Goal: Task Accomplishment & Management: Manage account settings

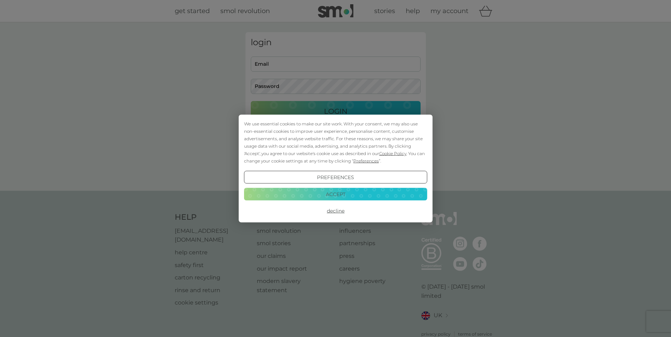
type input "[EMAIL_ADDRESS][DOMAIN_NAME]"
click at [346, 195] on button "Accept" at bounding box center [335, 194] width 183 height 13
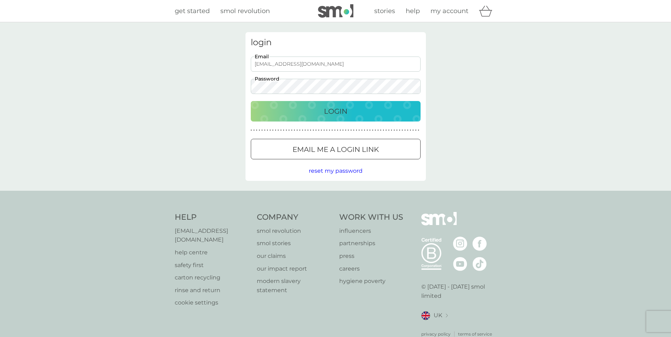
click at [324, 113] on p "Login" at bounding box center [335, 111] width 23 height 11
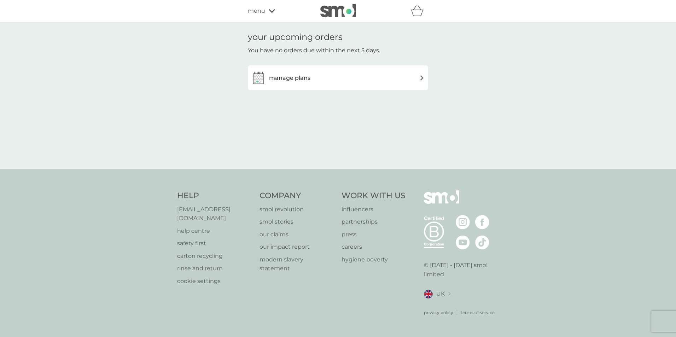
click at [394, 89] on div "manage plans" at bounding box center [338, 77] width 180 height 25
click at [337, 75] on div "manage plans" at bounding box center [337, 78] width 173 height 14
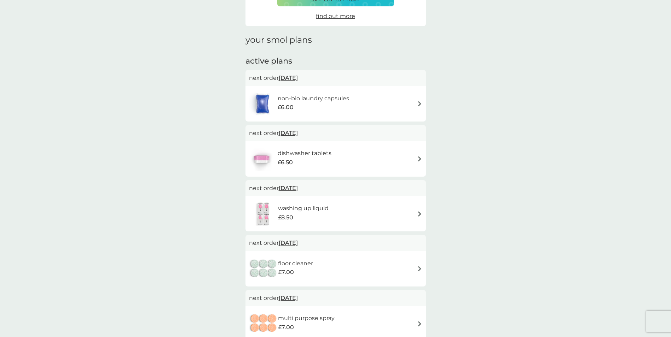
scroll to position [71, 0]
click at [293, 77] on span "22 Sep 2025" at bounding box center [288, 78] width 19 height 14
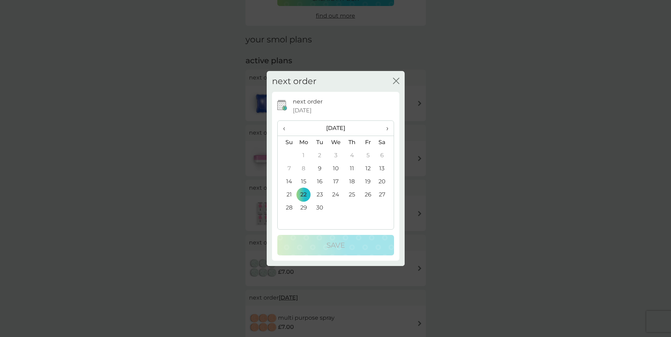
click at [303, 209] on td "29" at bounding box center [304, 208] width 16 height 13
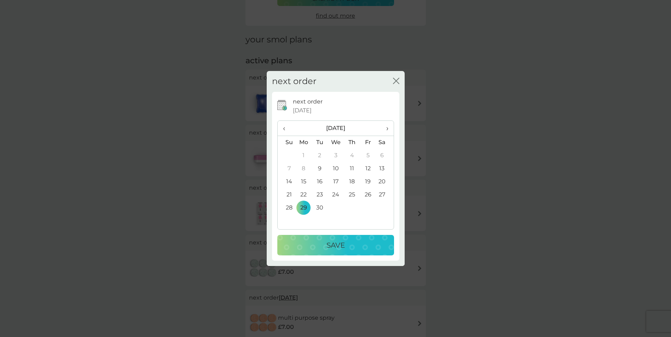
click at [334, 243] on p "Save" at bounding box center [335, 245] width 18 height 11
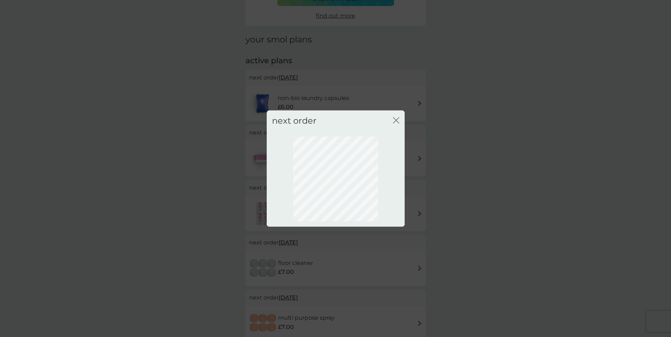
scroll to position [0, 0]
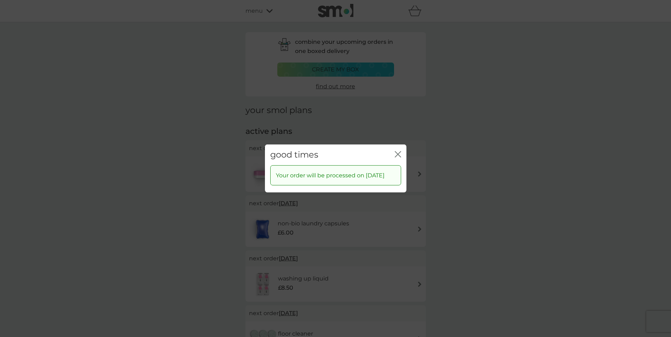
click at [395, 151] on icon "close" at bounding box center [398, 154] width 6 height 6
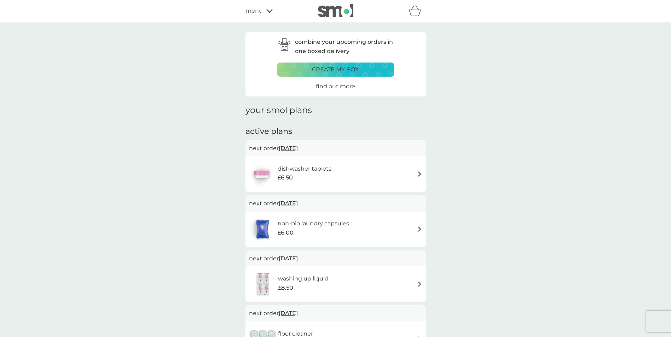
click at [317, 161] on div "dishwasher tablets £6.50" at bounding box center [335, 174] width 180 height 35
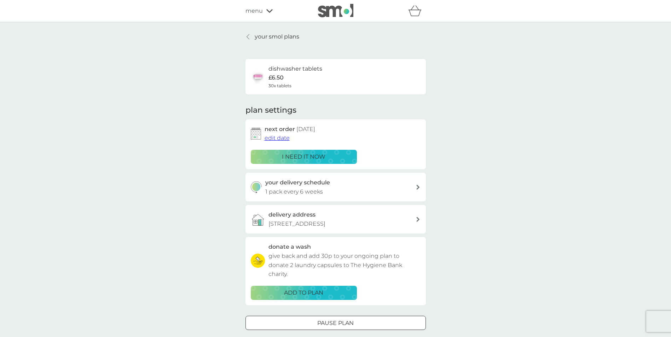
click at [282, 138] on span "edit date" at bounding box center [276, 138] width 25 height 7
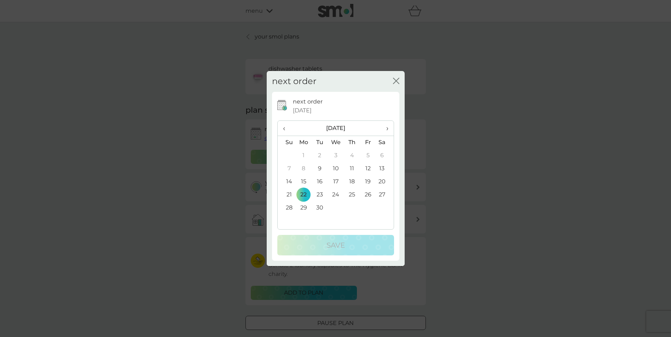
click at [387, 128] on span "›" at bounding box center [384, 128] width 7 height 15
click at [301, 206] on td "27" at bounding box center [304, 208] width 16 height 13
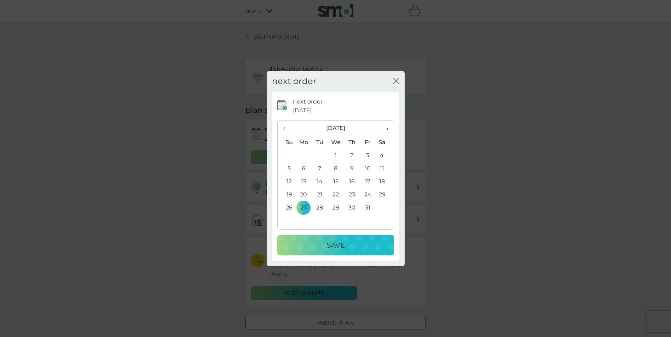
click at [332, 244] on p "Save" at bounding box center [335, 245] width 18 height 11
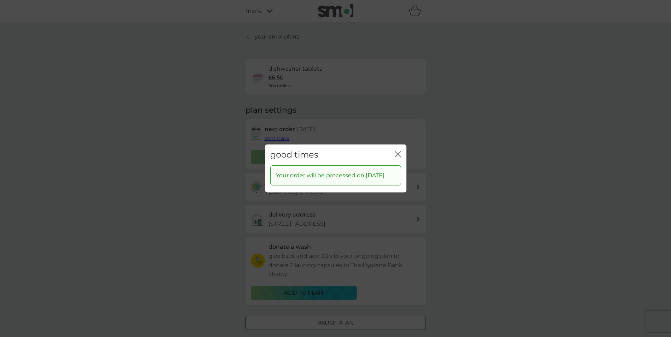
click at [406, 150] on div "good times close Your order will be processed on 27 Oct 2025" at bounding box center [335, 168] width 671 height 337
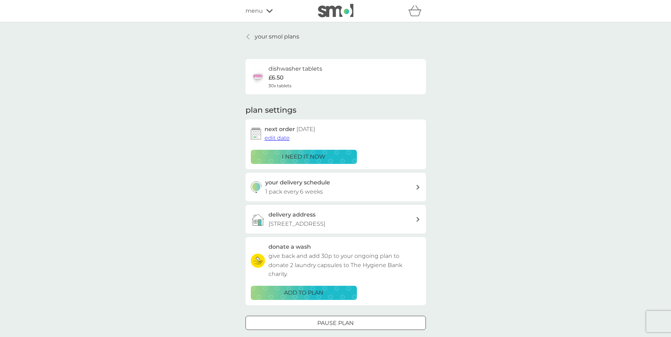
click at [251, 36] on link "your smol plans" at bounding box center [272, 36] width 54 height 9
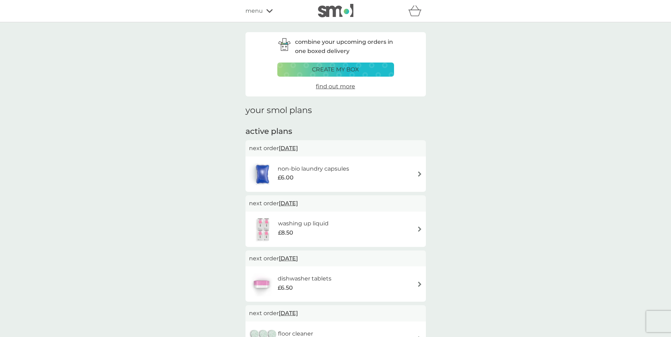
click at [298, 151] on span "29 Sep 2025" at bounding box center [288, 148] width 19 height 14
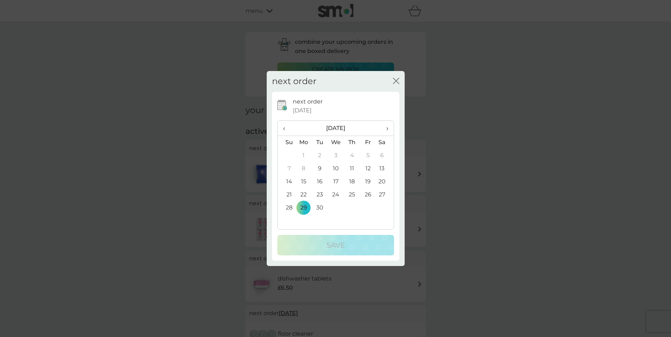
click at [390, 129] on th "›" at bounding box center [384, 128] width 18 height 15
click at [302, 208] on td "27" at bounding box center [304, 208] width 16 height 13
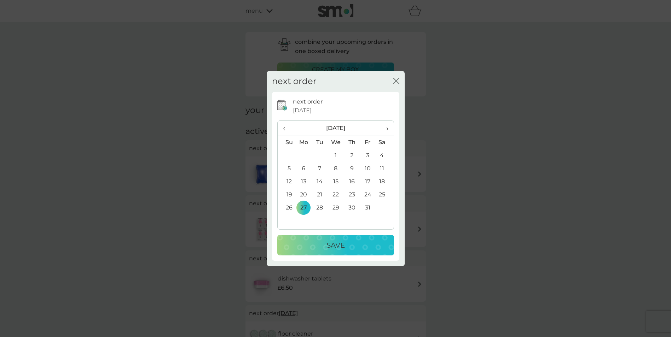
click at [322, 244] on div "Save" at bounding box center [335, 245] width 103 height 11
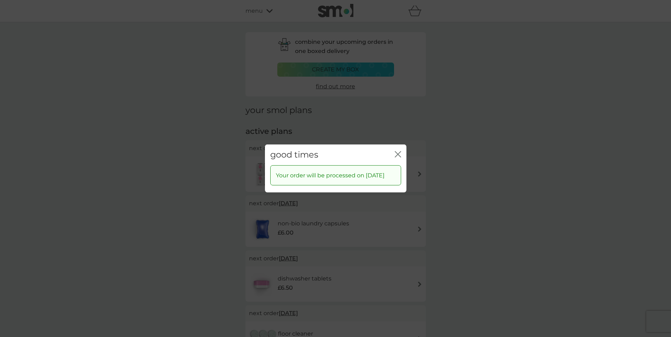
click at [396, 151] on icon "close" at bounding box center [398, 154] width 6 height 6
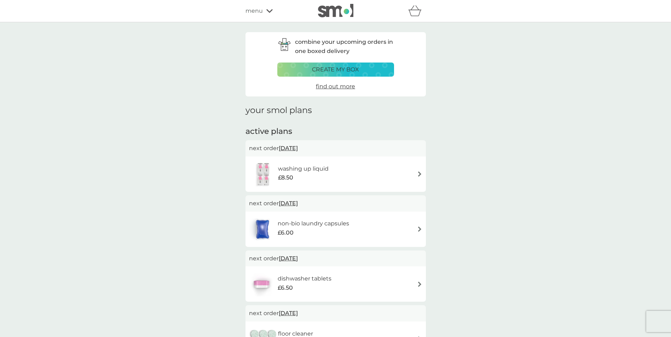
click at [296, 148] on span "20 Oct 2025" at bounding box center [288, 148] width 19 height 14
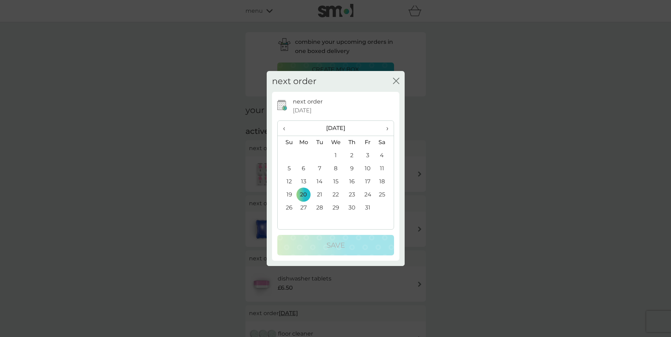
click at [307, 209] on td "27" at bounding box center [304, 208] width 16 height 13
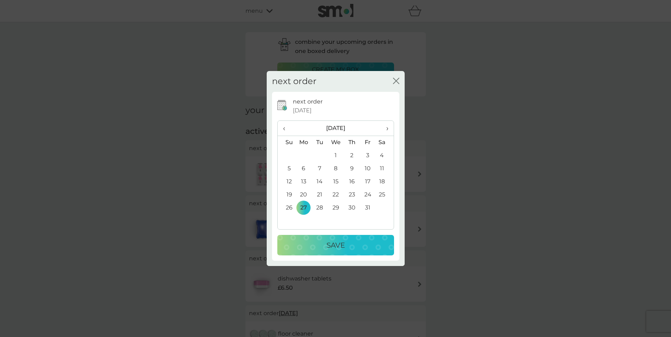
click at [337, 247] on p "Save" at bounding box center [335, 245] width 18 height 11
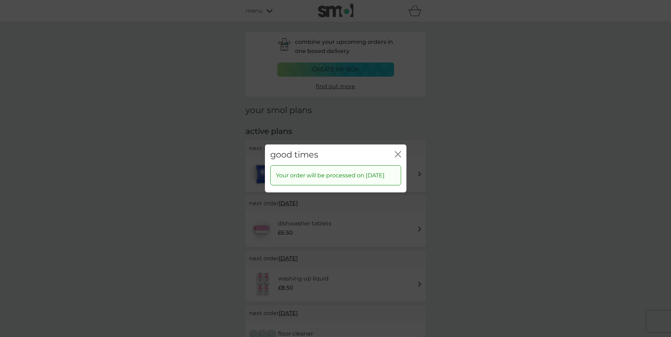
drag, startPoint x: 398, startPoint y: 151, endPoint x: 402, endPoint y: 147, distance: 5.3
click at [398, 151] on icon "close" at bounding box center [398, 154] width 6 height 6
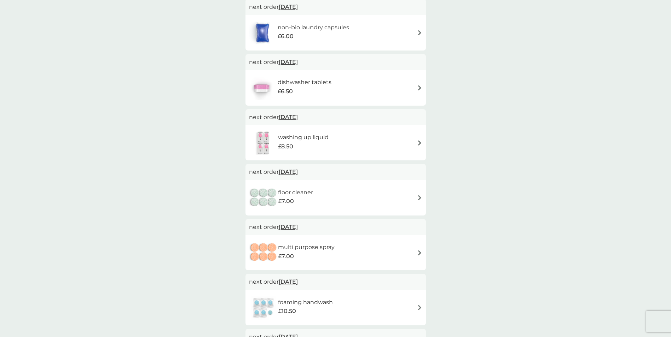
scroll to position [177, 0]
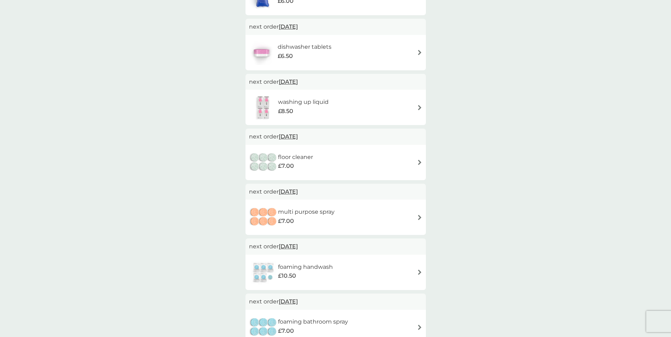
click at [291, 137] on span "22 Nov 2025" at bounding box center [288, 137] width 19 height 14
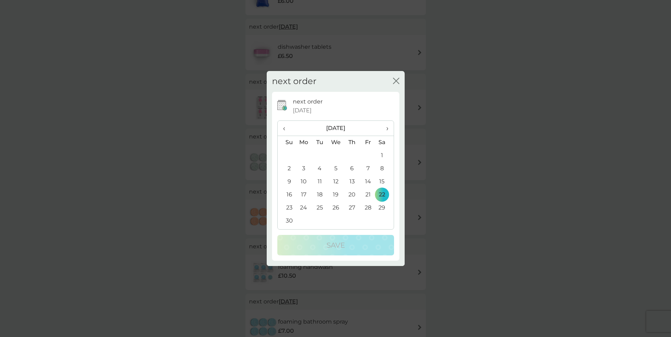
click at [389, 130] on th "›" at bounding box center [384, 128] width 18 height 15
click at [320, 209] on td "30" at bounding box center [319, 208] width 16 height 13
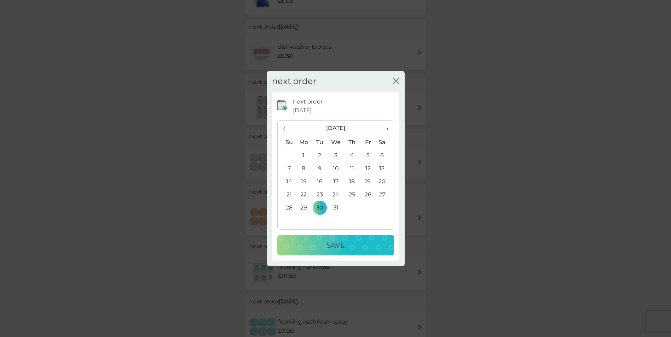
click at [339, 241] on p "Save" at bounding box center [335, 245] width 18 height 11
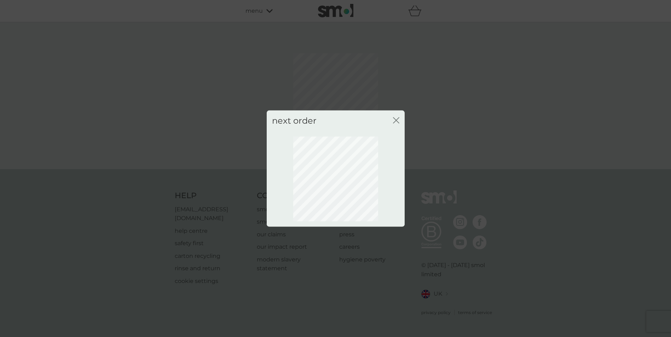
scroll to position [0, 0]
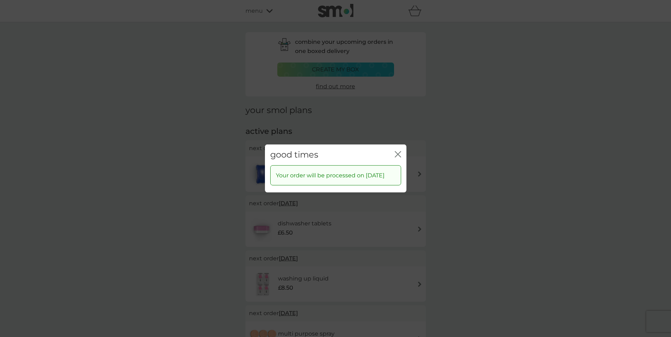
click at [396, 150] on div "close" at bounding box center [398, 155] width 6 height 10
click at [397, 152] on icon "close" at bounding box center [396, 155] width 3 height 6
